Goal: Transaction & Acquisition: Purchase product/service

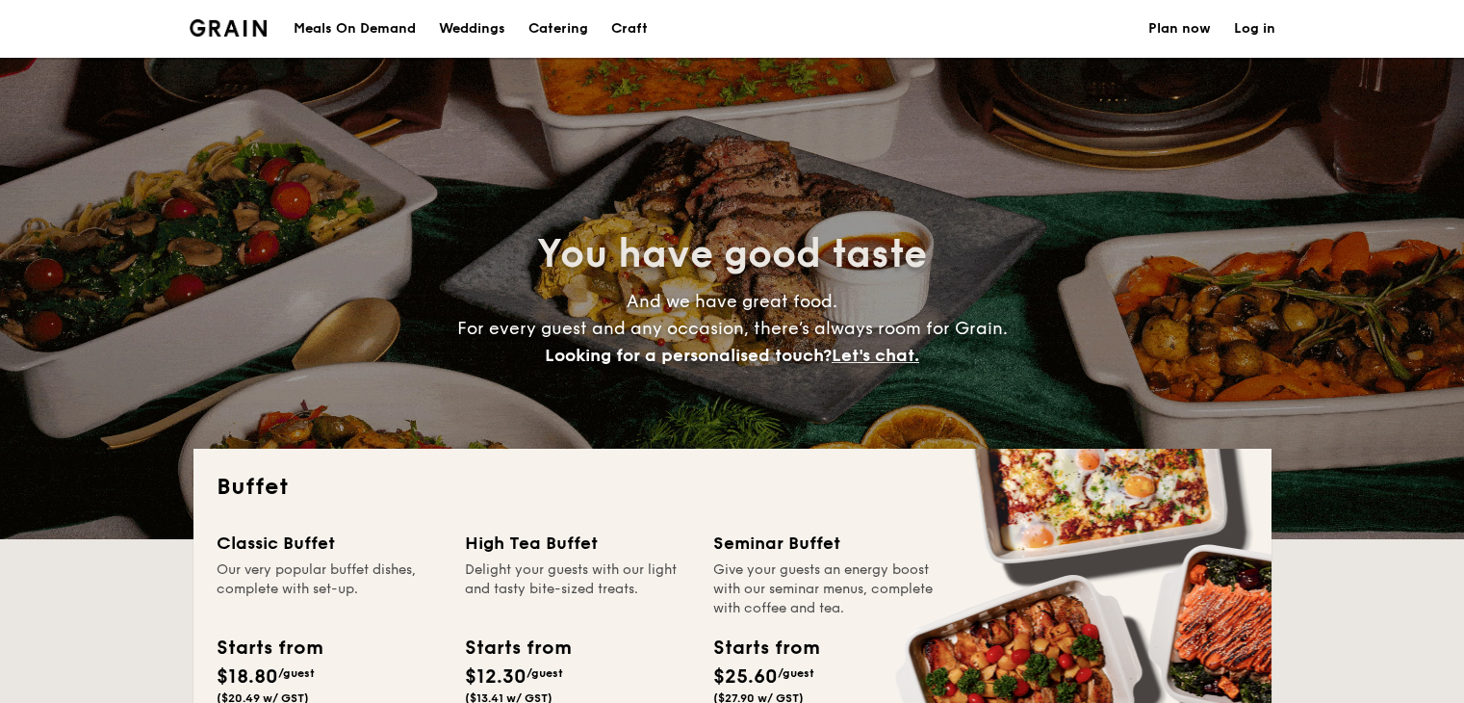
select select
click at [344, 27] on div "Meals On Demand" at bounding box center [355, 29] width 122 height 58
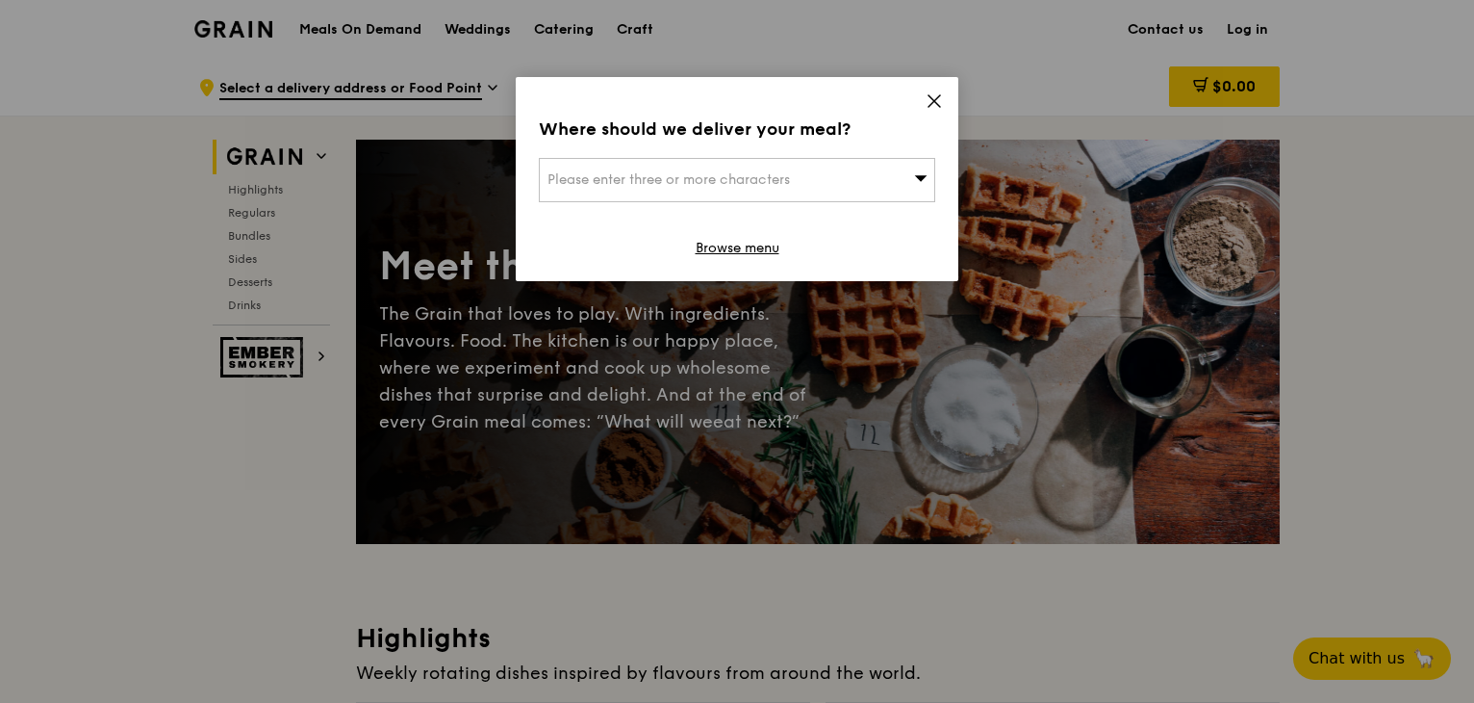
click at [862, 176] on div "Please enter three or more characters" at bounding box center [737, 180] width 397 height 44
drag, startPoint x: 922, startPoint y: 78, endPoint x: 924, endPoint y: 88, distance: 9.8
click at [923, 78] on div "Where should we deliver your meal? Please enter three or more characters Please…" at bounding box center [737, 179] width 443 height 204
click at [936, 101] on icon at bounding box center [934, 100] width 17 height 17
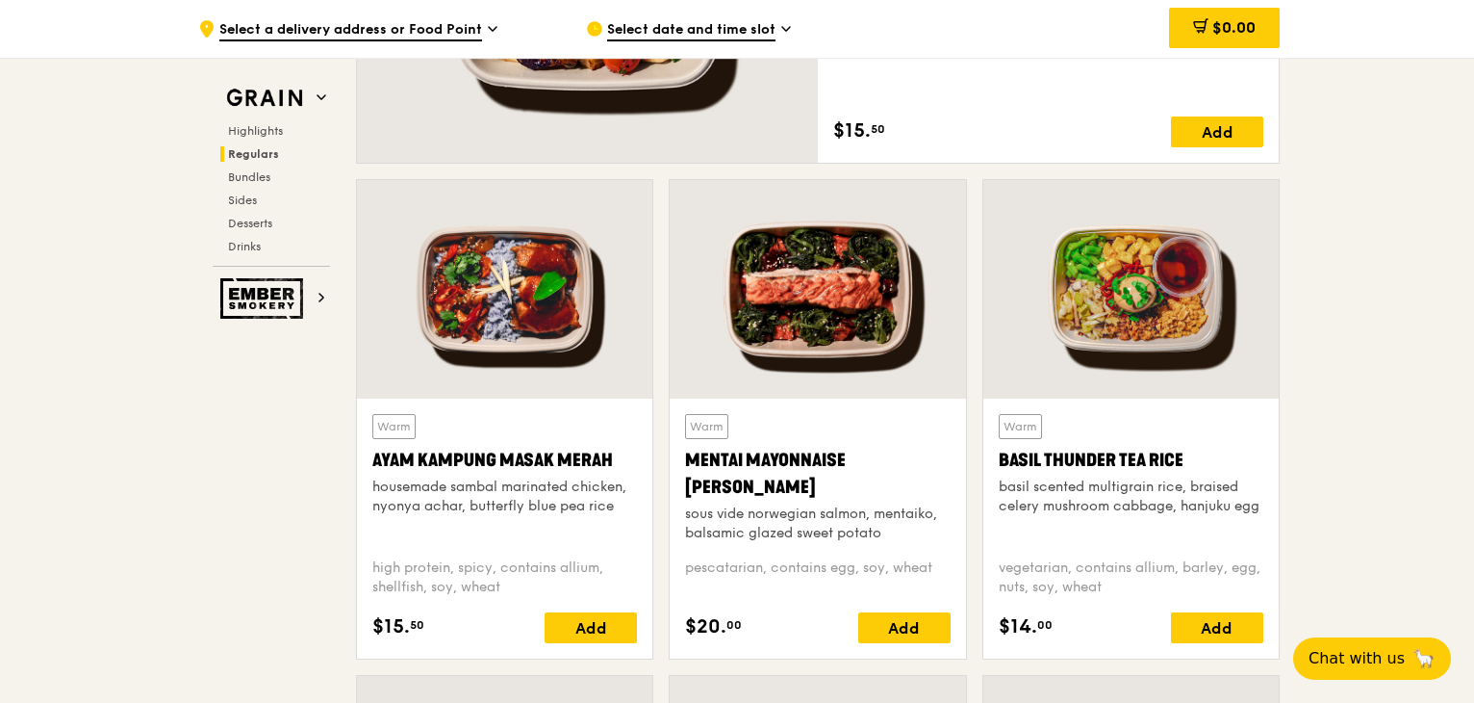
scroll to position [1540, 0]
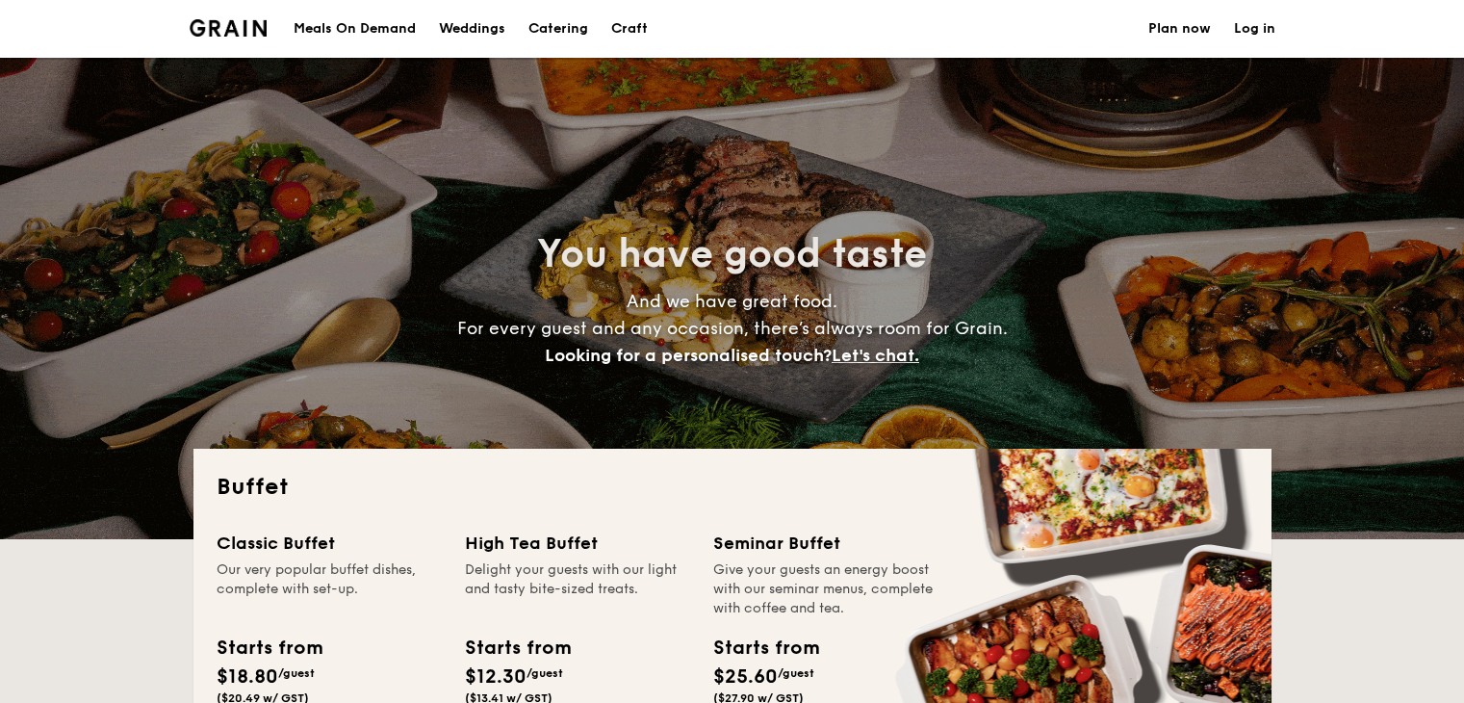
select select
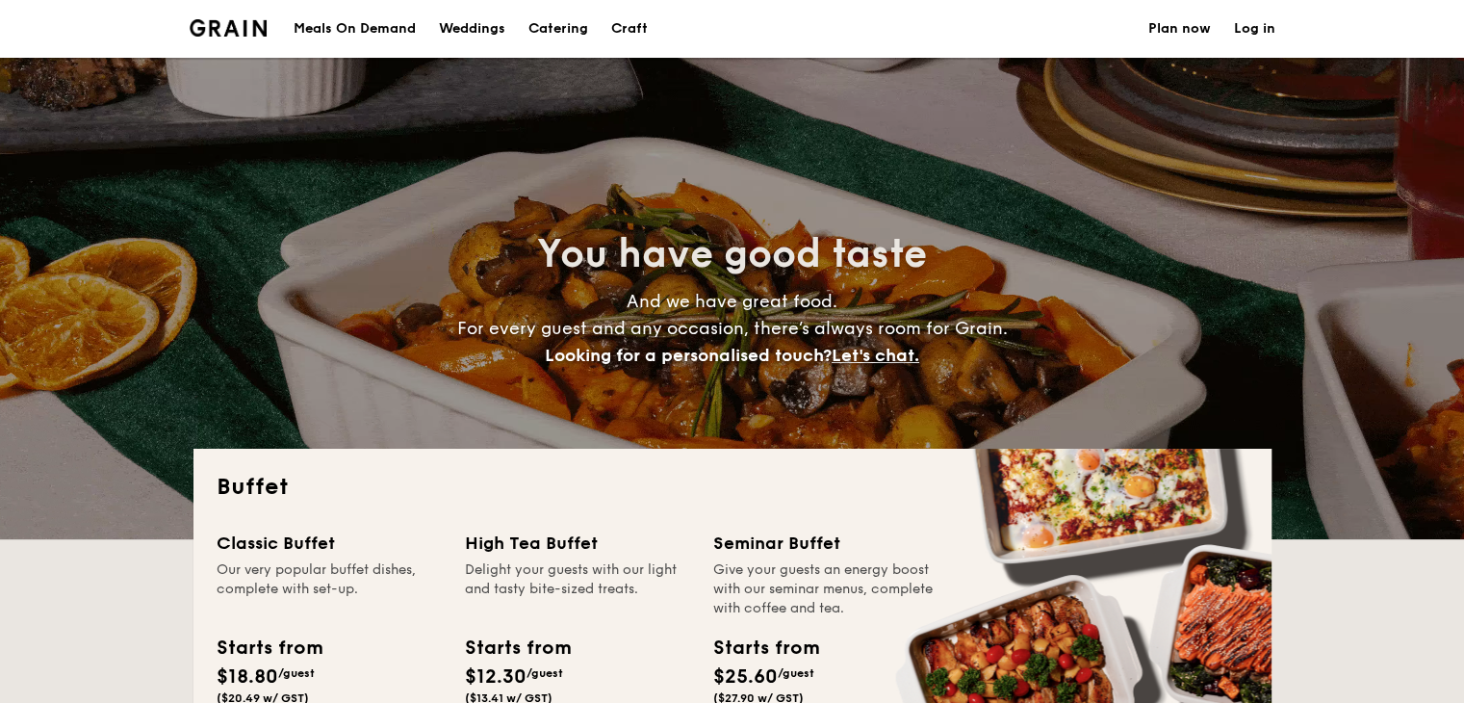
click at [343, 29] on div "Meals On Demand" at bounding box center [355, 29] width 122 height 58
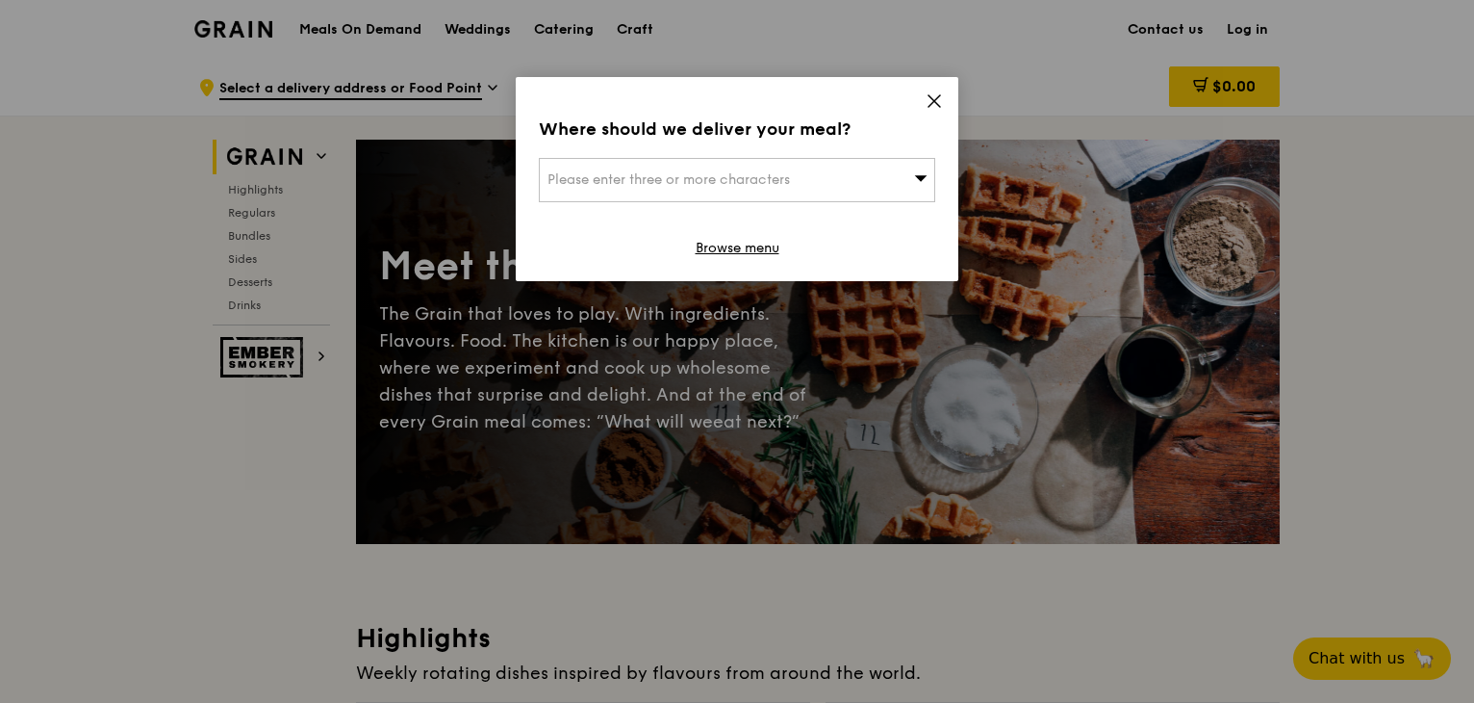
click at [951, 94] on div "Where should we deliver your meal? Please enter three or more characters Browse…" at bounding box center [737, 179] width 443 height 204
click at [942, 94] on icon at bounding box center [934, 100] width 17 height 17
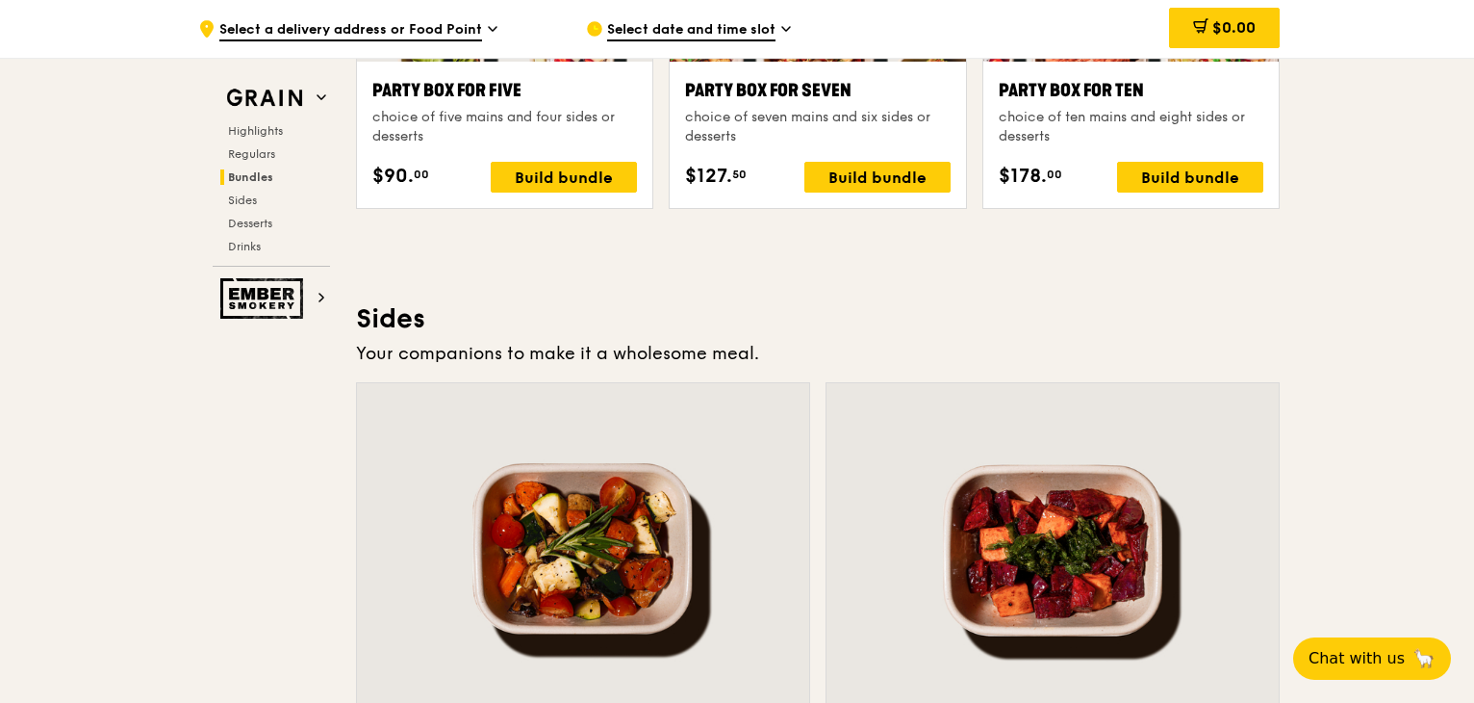
scroll to position [4120, 0]
